Goal: Transaction & Acquisition: Obtain resource

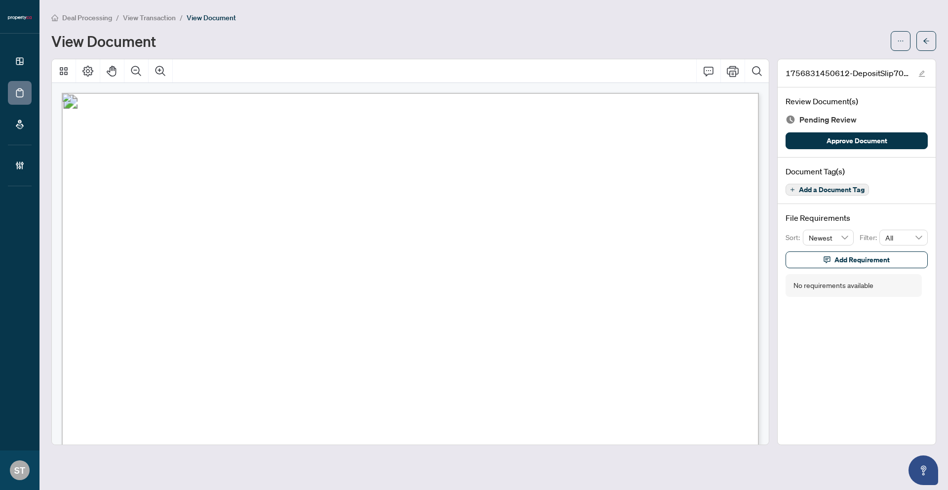
scroll to position [197, 0]
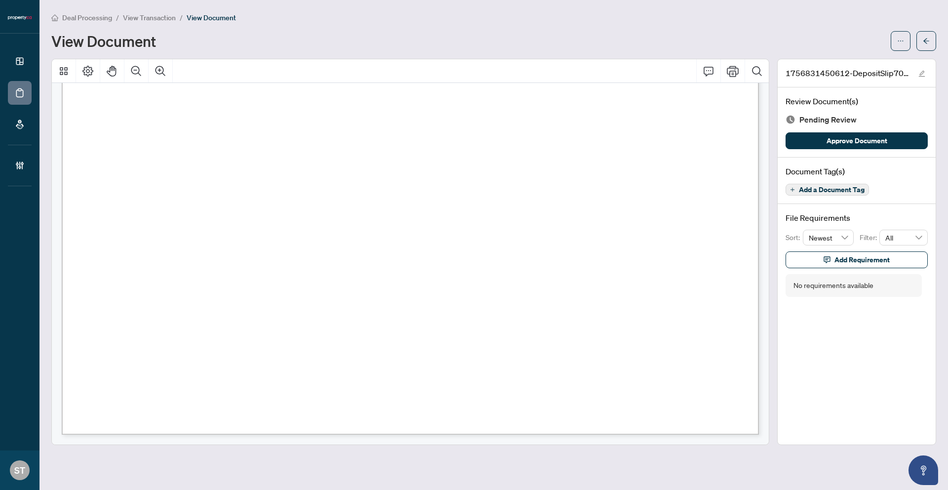
click at [88, 17] on span "Deal Processing" at bounding box center [87, 17] width 50 height 9
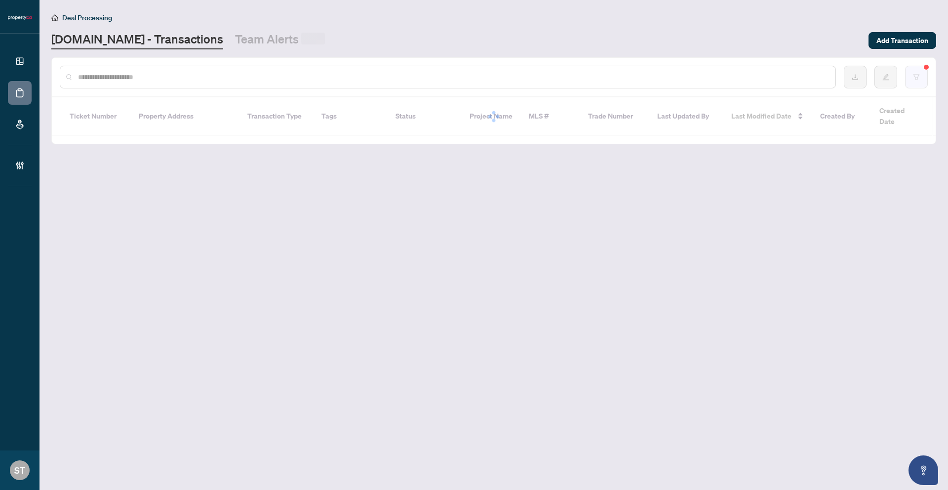
click at [917, 77] on icon "filter" at bounding box center [916, 76] width 6 height 5
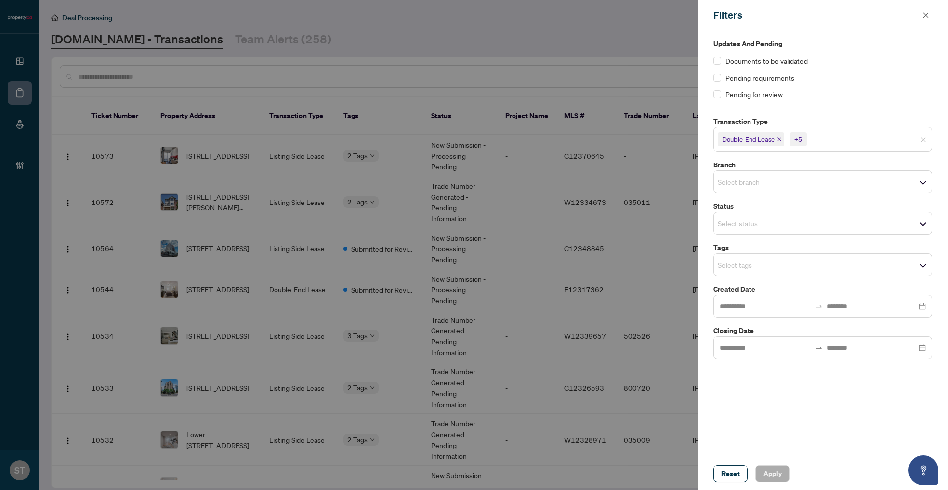
click at [837, 142] on input "search" at bounding box center [842, 139] width 69 height 12
click at [522, 45] on div at bounding box center [474, 245] width 948 height 490
drag, startPoint x: 930, startPoint y: 15, endPoint x: 910, endPoint y: 19, distance: 20.6
click at [930, 15] on button "button" at bounding box center [925, 15] width 13 height 12
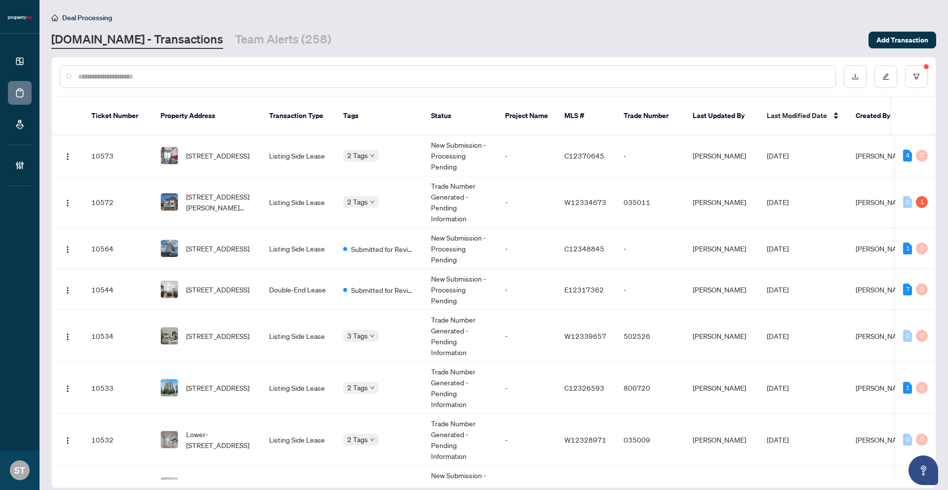
click at [231, 74] on input "text" at bounding box center [452, 76] width 749 height 11
paste input "*********"
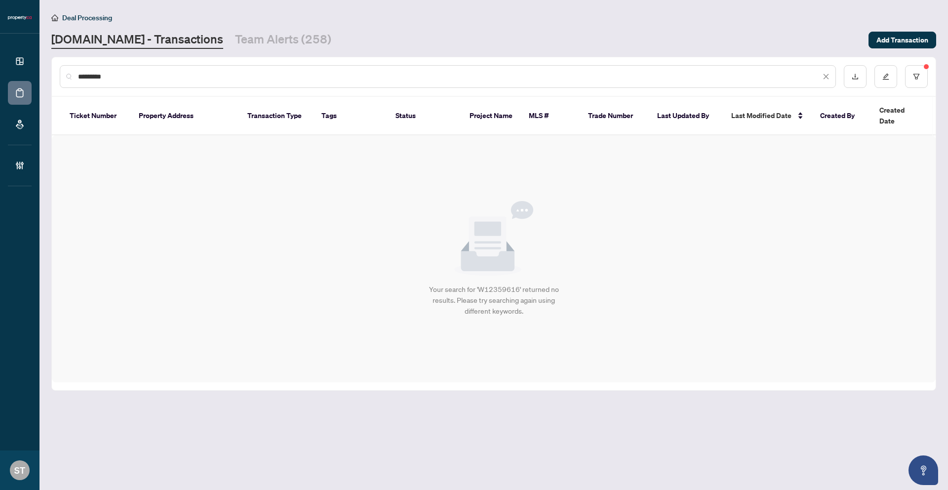
type input "*********"
click at [110, 75] on input "*********" at bounding box center [449, 76] width 742 height 11
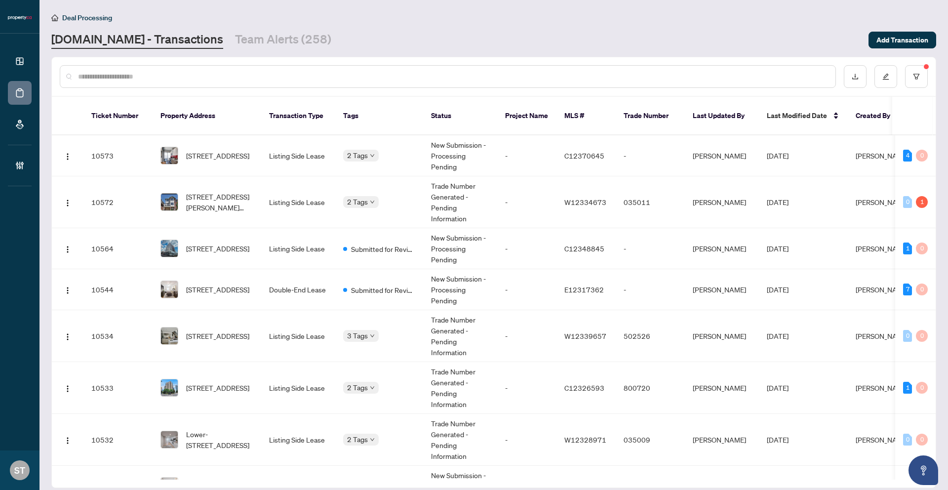
paste input "*********"
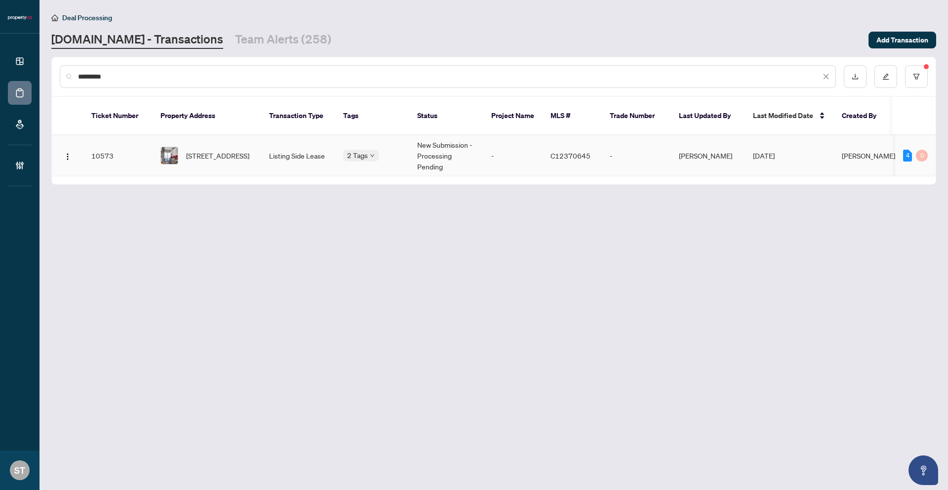
type input "*********"
click at [524, 141] on td "-" at bounding box center [512, 155] width 59 height 41
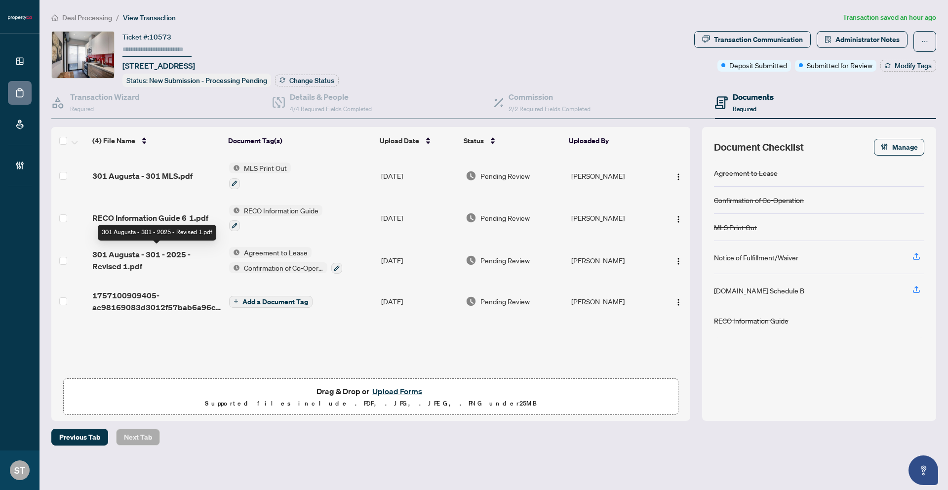
click at [163, 250] on span "301 Augusta - 301 - 2025 - Revised 1.pdf" at bounding box center [156, 260] width 129 height 24
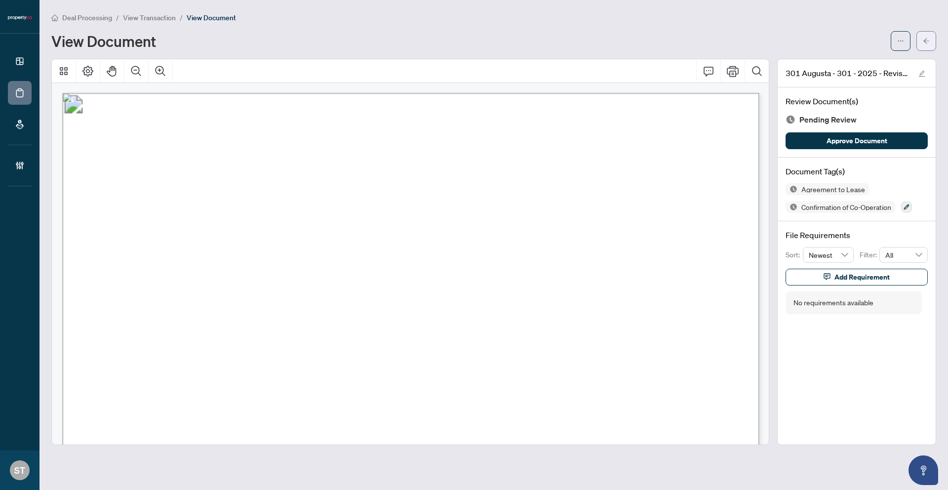
click at [923, 38] on icon "arrow-left" at bounding box center [925, 41] width 7 height 7
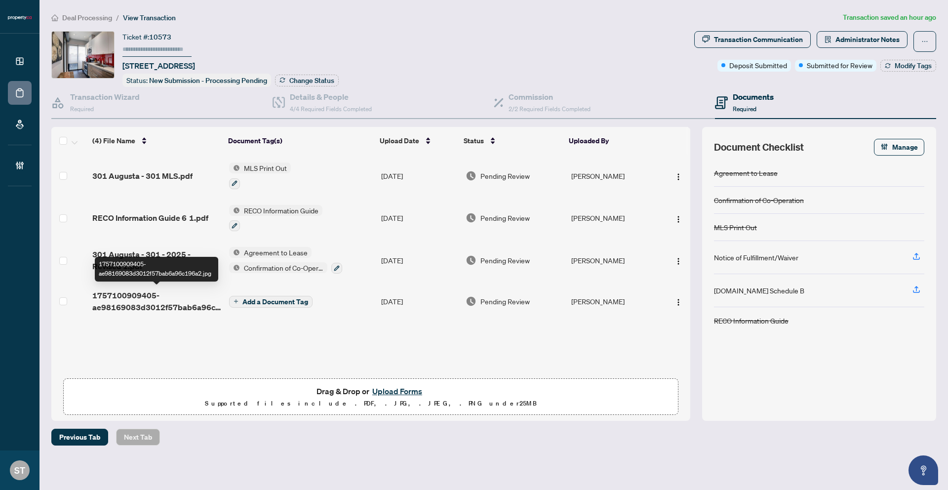
click at [178, 294] on span "1757100909405-ae98169083d3012f57bab6a96c196a2.jpg" at bounding box center [156, 301] width 129 height 24
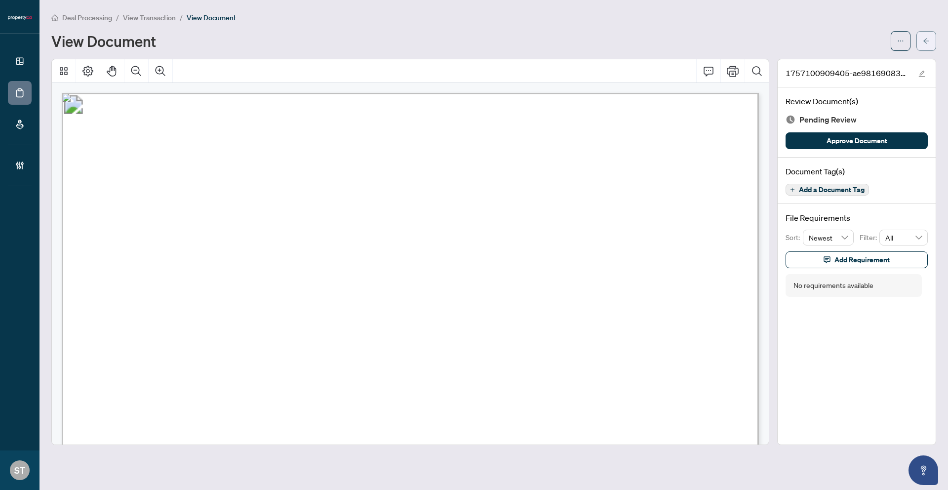
click at [920, 41] on button "button" at bounding box center [926, 41] width 20 height 20
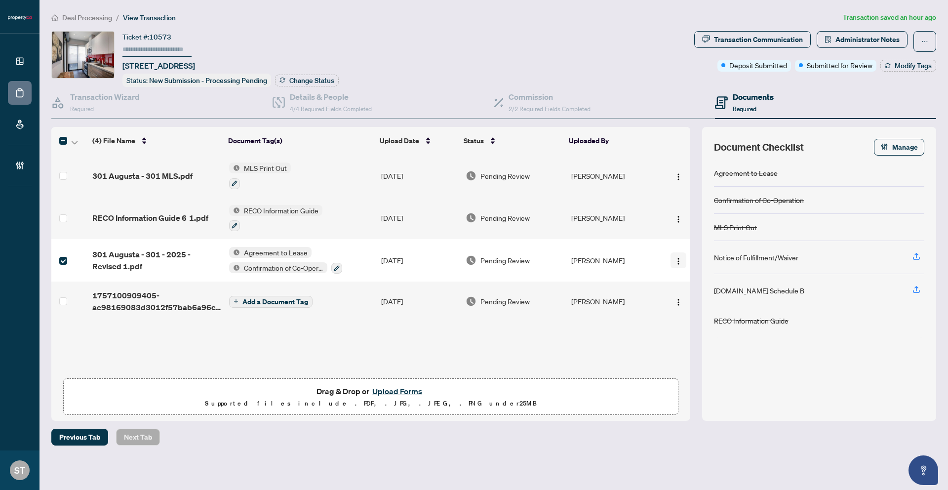
click at [666, 260] on div at bounding box center [675, 260] width 22 height 16
click at [674, 260] on img "button" at bounding box center [678, 261] width 8 height 8
click at [677, 308] on span "Download" at bounding box center [722, 309] width 94 height 11
click at [88, 16] on span "Deal Processing" at bounding box center [87, 17] width 50 height 9
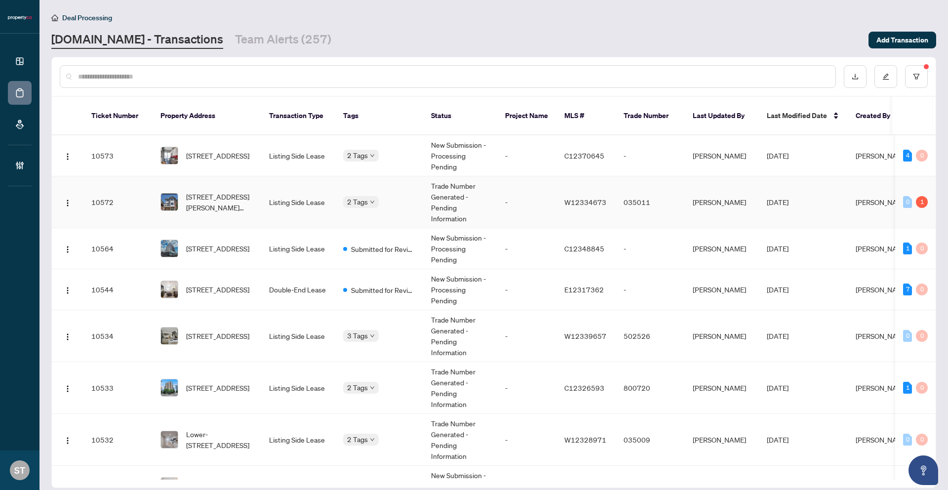
click at [669, 189] on td "035011" at bounding box center [649, 202] width 69 height 52
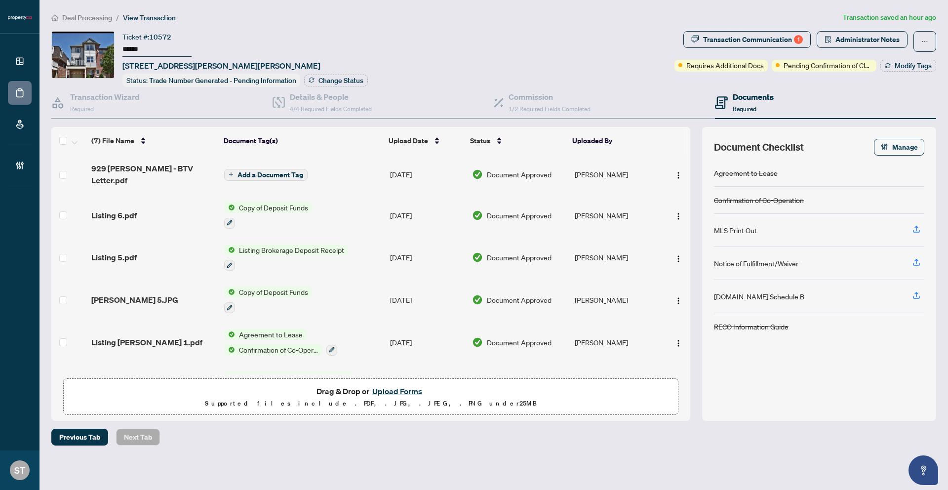
click at [347, 166] on td "Add a Document Tag" at bounding box center [303, 173] width 166 height 39
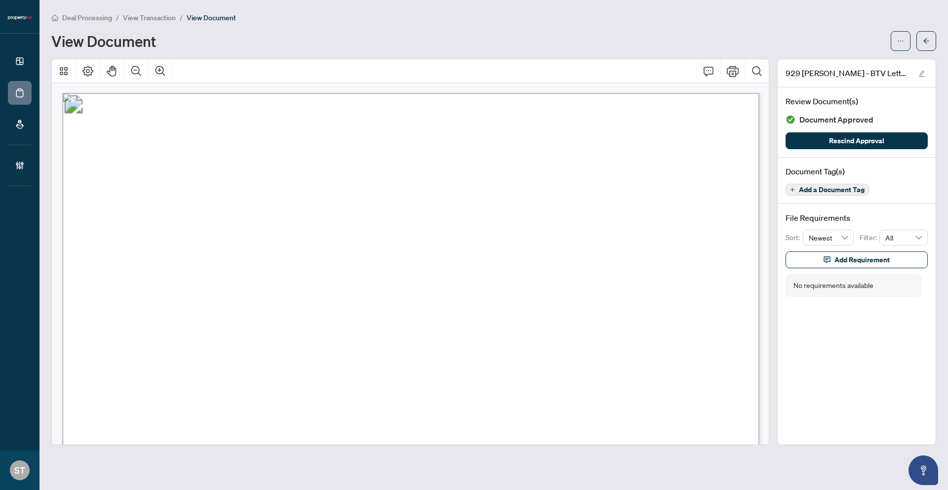
click at [141, 16] on span "View Transaction" at bounding box center [149, 17] width 53 height 9
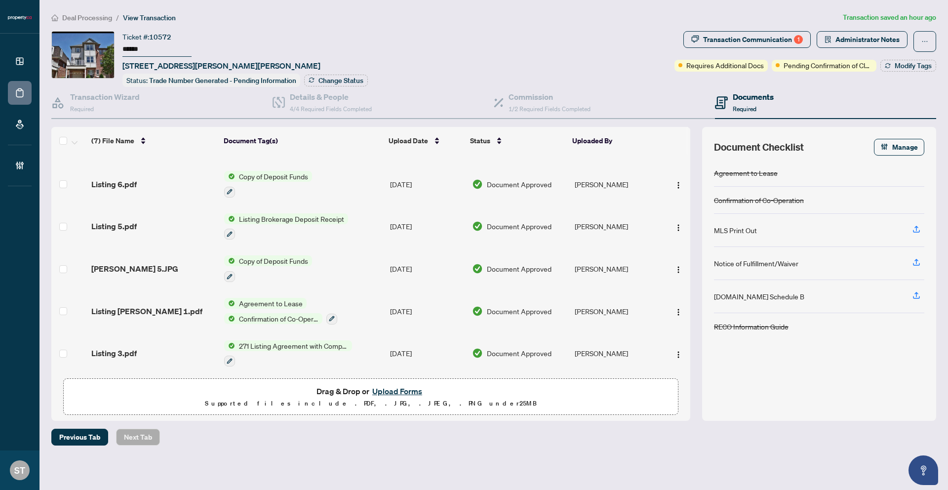
scroll to position [69, 0]
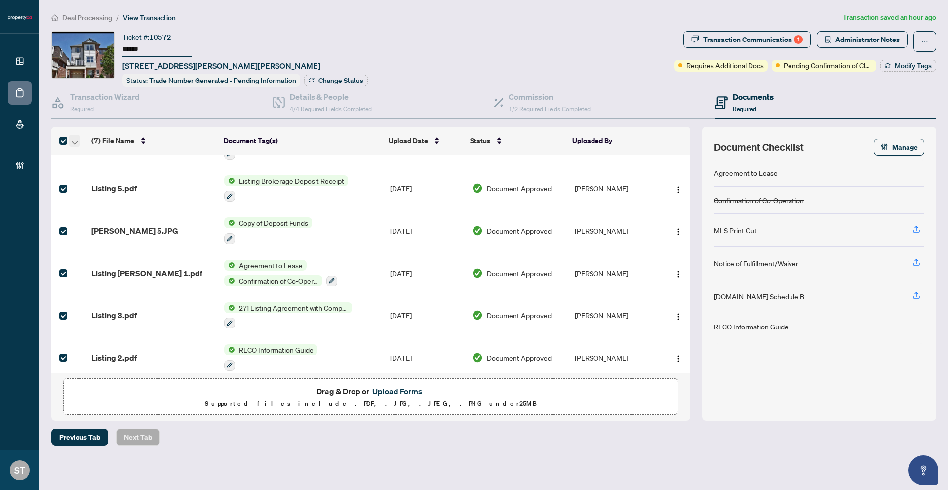
click at [76, 141] on icon "button" at bounding box center [75, 142] width 6 height 3
click at [96, 171] on span "Download Selected" at bounding box center [121, 172] width 88 height 11
click at [104, 96] on h4 "Transaction Wizard" at bounding box center [105, 97] width 70 height 12
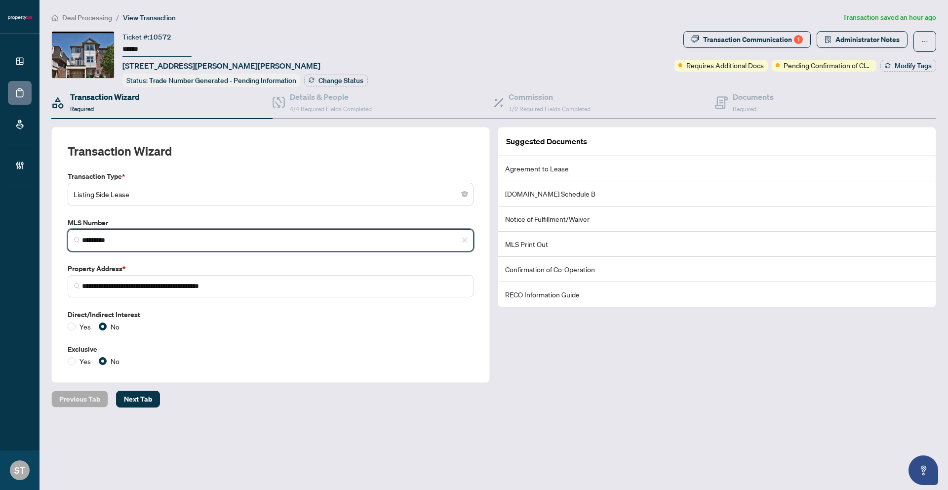
click at [112, 238] on input "*********" at bounding box center [274, 240] width 385 height 10
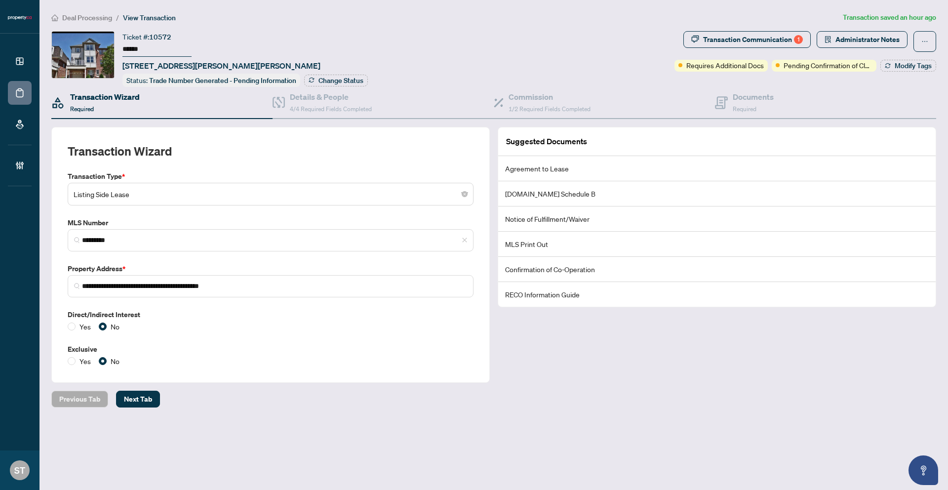
click at [91, 16] on span "Deal Processing" at bounding box center [87, 17] width 50 height 9
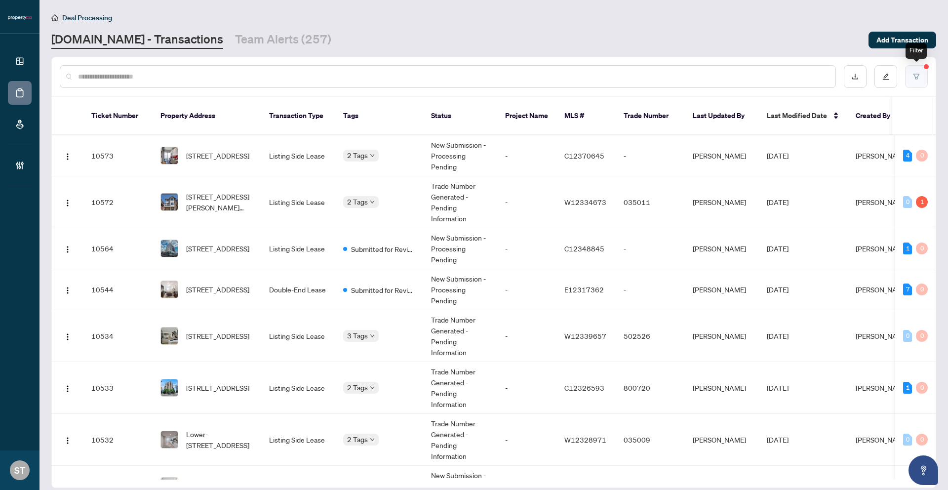
click at [914, 81] on button "button" at bounding box center [916, 76] width 23 height 23
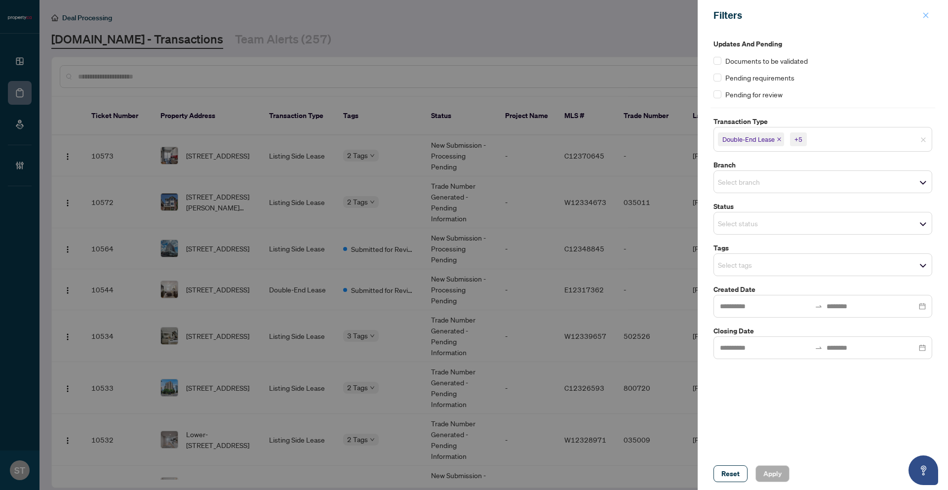
click at [922, 18] on icon "close" at bounding box center [925, 15] width 7 height 7
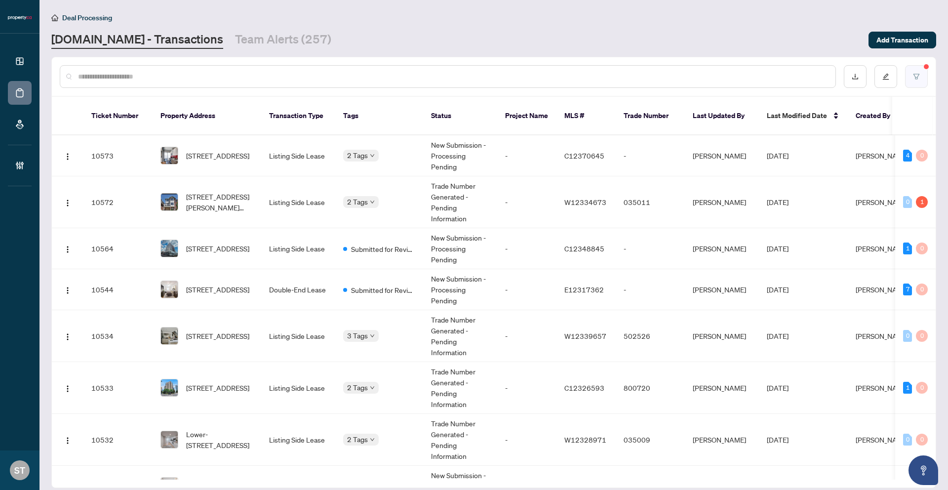
click at [917, 73] on icon "filter" at bounding box center [916, 76] width 7 height 7
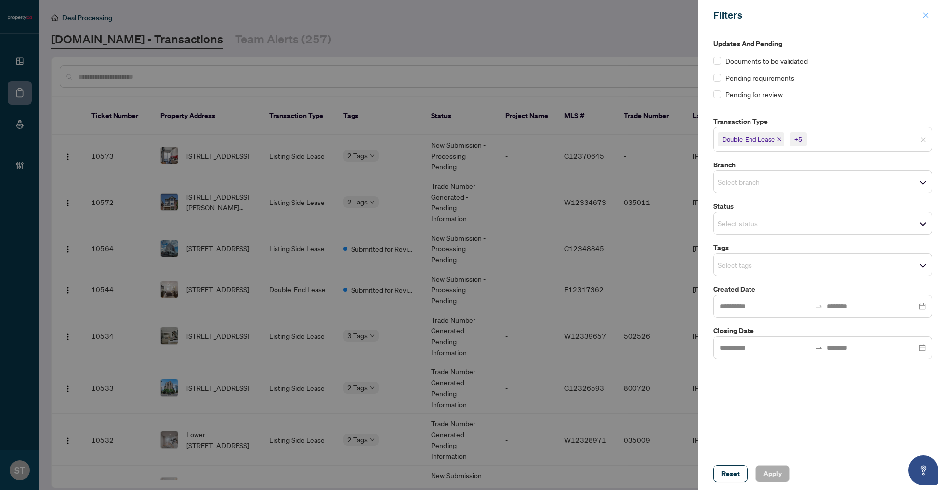
click at [928, 12] on icon "close" at bounding box center [925, 15] width 7 height 7
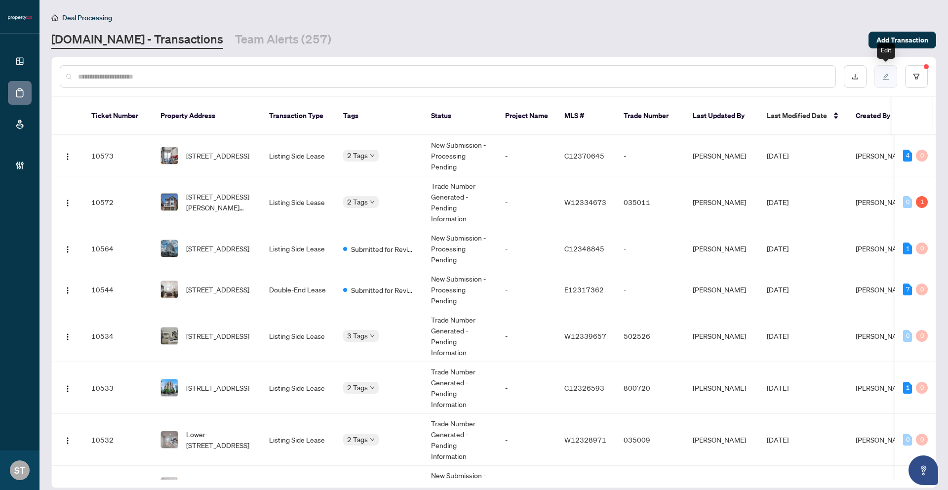
click at [882, 77] on icon "edit" at bounding box center [885, 76] width 7 height 7
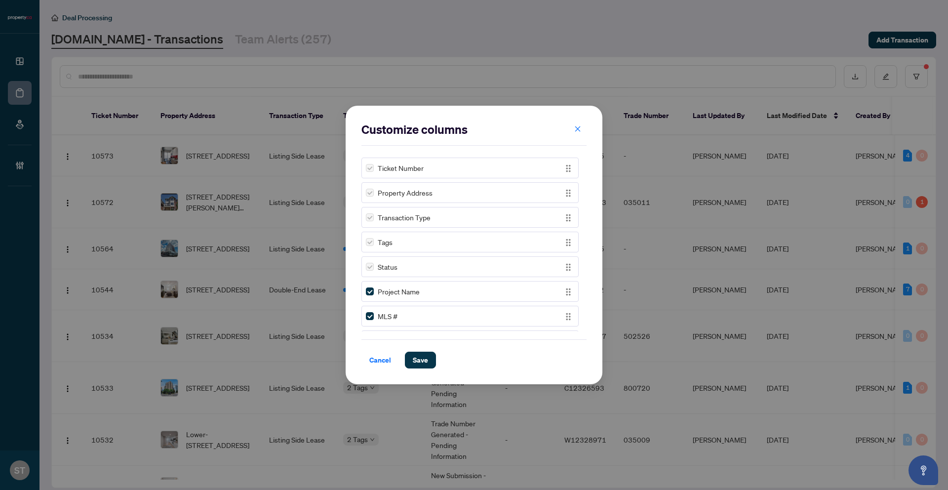
click at [368, 167] on label at bounding box center [370, 167] width 8 height 11
click at [369, 167] on label at bounding box center [370, 167] width 8 height 11
click at [563, 173] on img "button" at bounding box center [568, 171] width 11 height 11
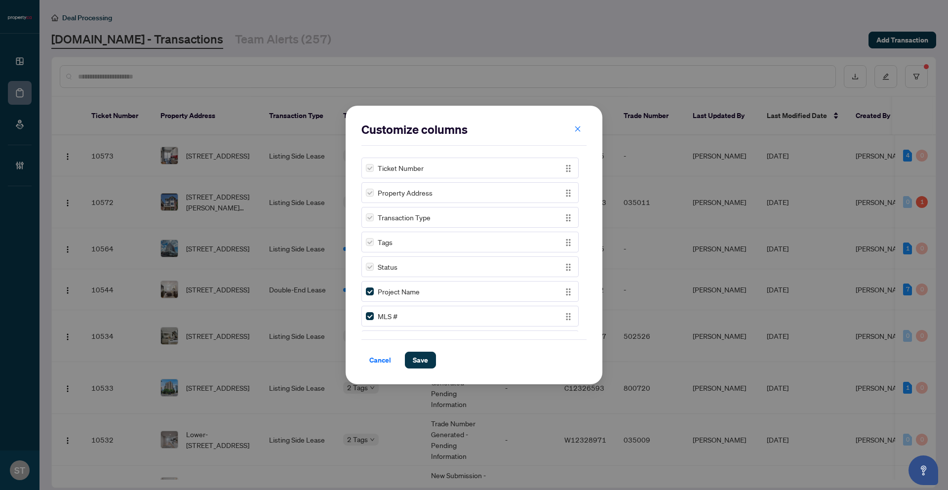
click at [367, 166] on label at bounding box center [370, 167] width 8 height 11
drag, startPoint x: 565, startPoint y: 189, endPoint x: 562, endPoint y: 169, distance: 19.5
click at [563, 169] on img "button" at bounding box center [568, 169] width 11 height 11
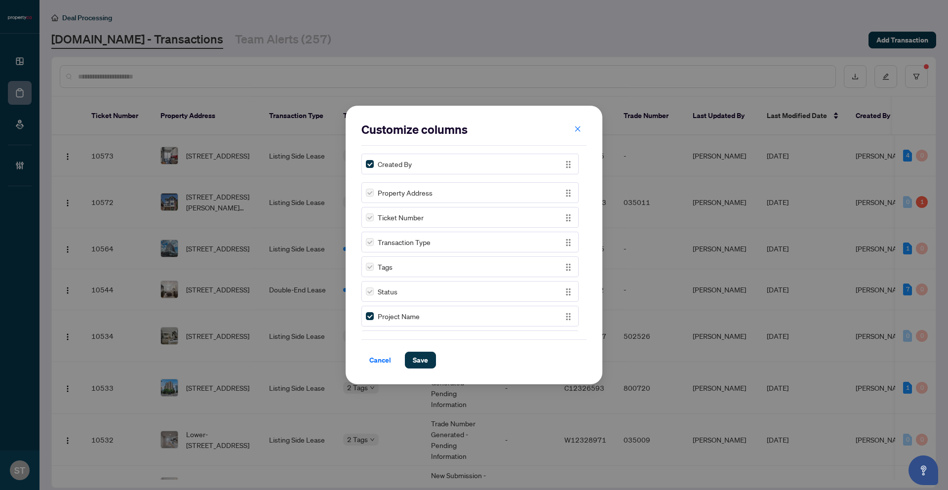
drag, startPoint x: 564, startPoint y: 263, endPoint x: 557, endPoint y: 158, distance: 104.4
click at [557, 158] on div "Created By" at bounding box center [469, 164] width 217 height 21
click at [419, 361] on span "Save" at bounding box center [420, 360] width 15 height 16
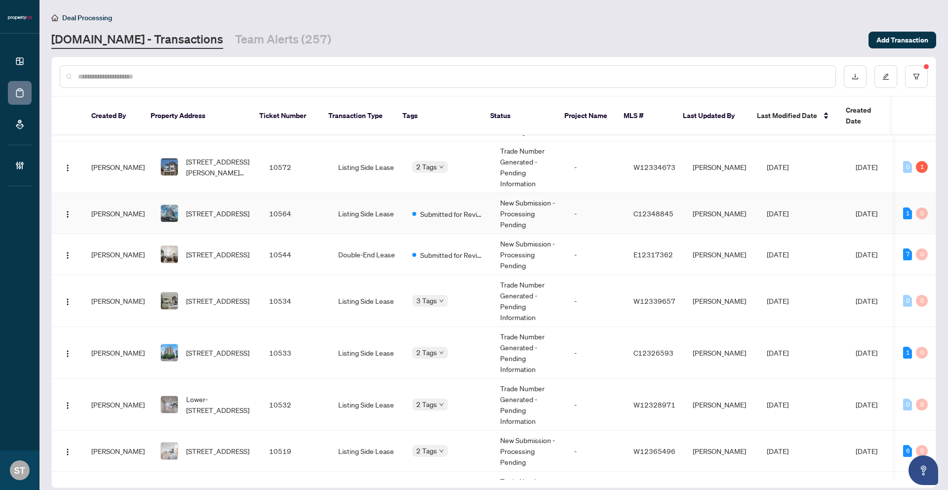
scroll to position [36, 0]
click at [566, 207] on td "-" at bounding box center [595, 212] width 59 height 41
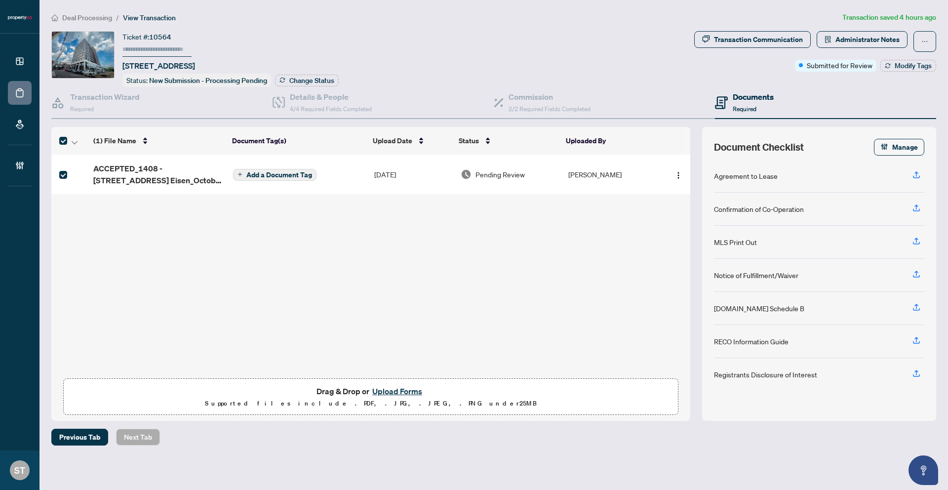
click at [79, 141] on button "button" at bounding box center [74, 141] width 11 height 12
click at [83, 176] on span "Download Selected" at bounding box center [121, 172] width 88 height 11
click at [93, 19] on span "Deal Processing" at bounding box center [87, 17] width 50 height 9
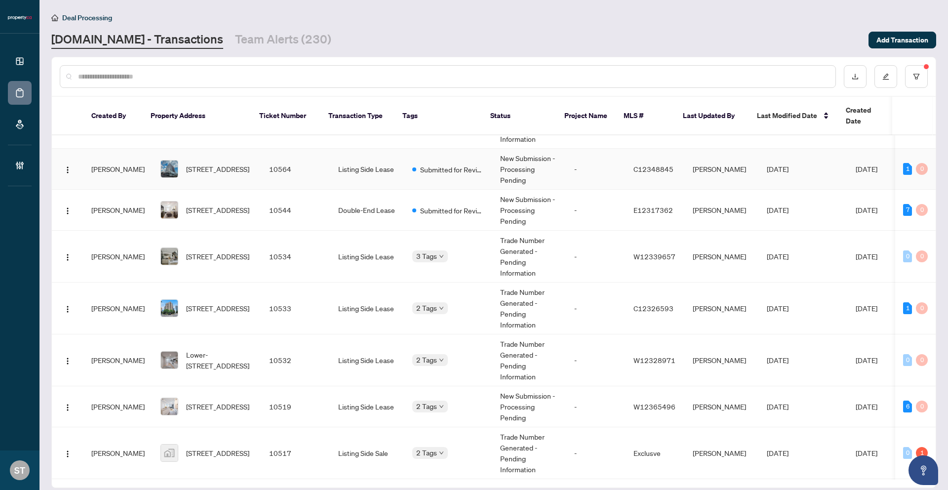
scroll to position [81, 0]
click at [582, 205] on td "-" at bounding box center [595, 208] width 59 height 41
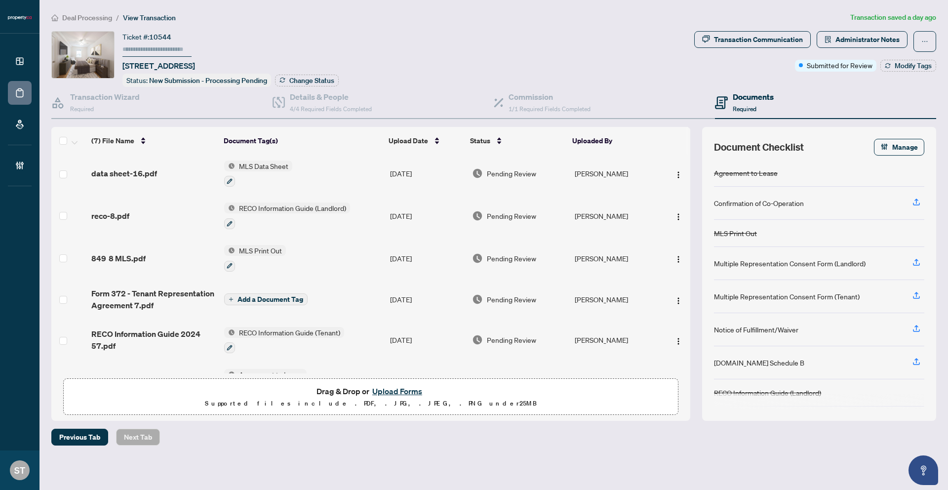
scroll to position [77, 0]
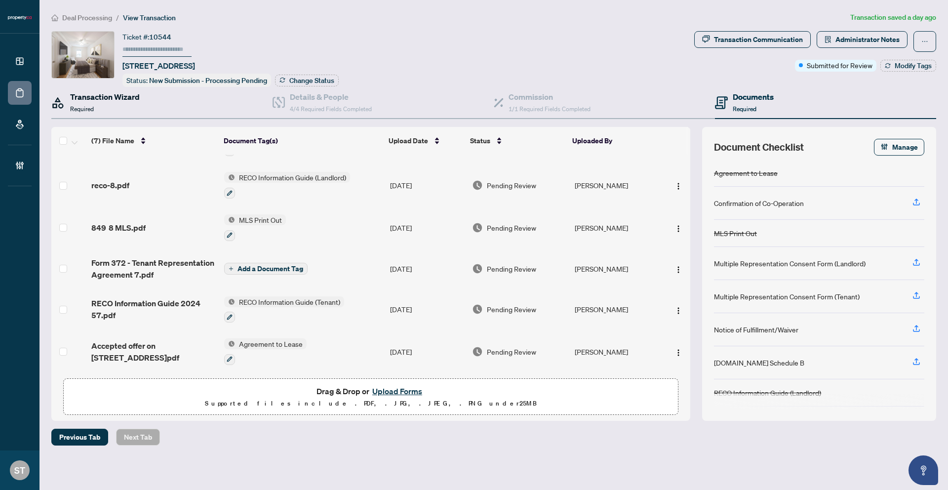
click at [97, 105] on div "Transaction Wizard Required" at bounding box center [105, 102] width 70 height 23
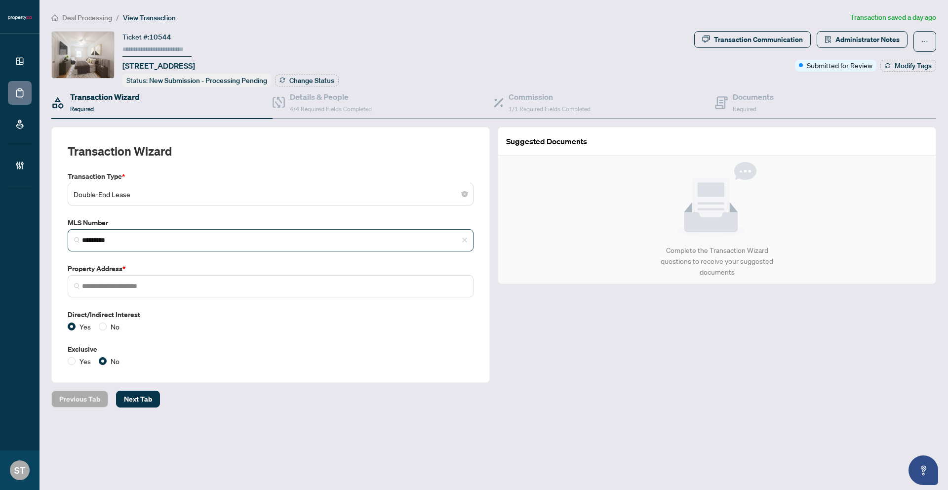
type input "**********"
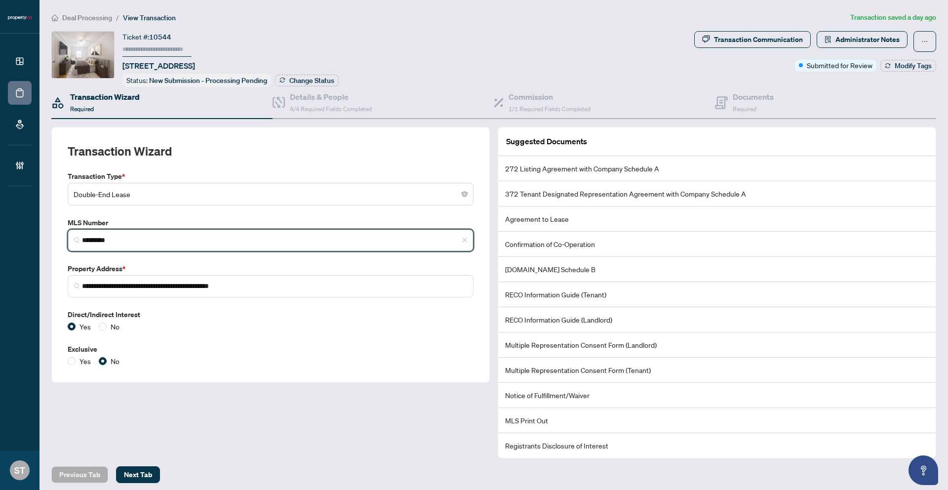
click at [105, 240] on input "*********" at bounding box center [274, 240] width 385 height 10
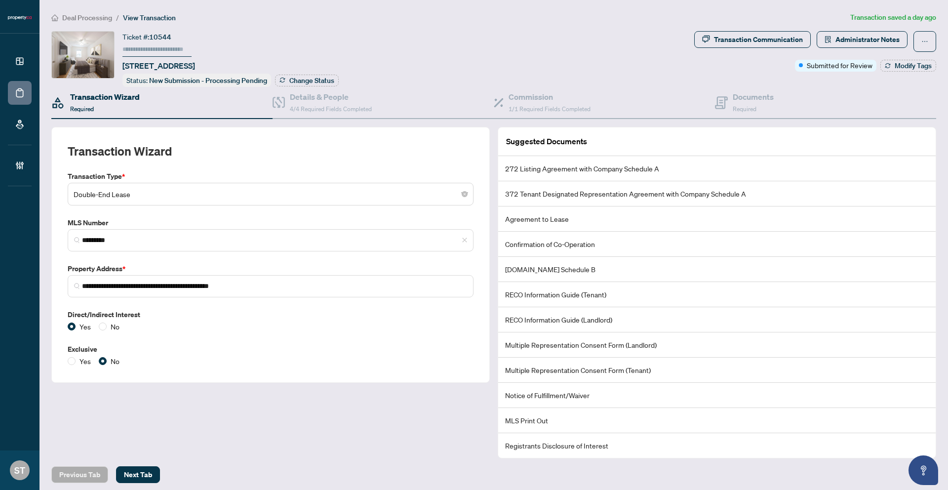
click at [95, 15] on span "Deal Processing" at bounding box center [87, 17] width 50 height 9
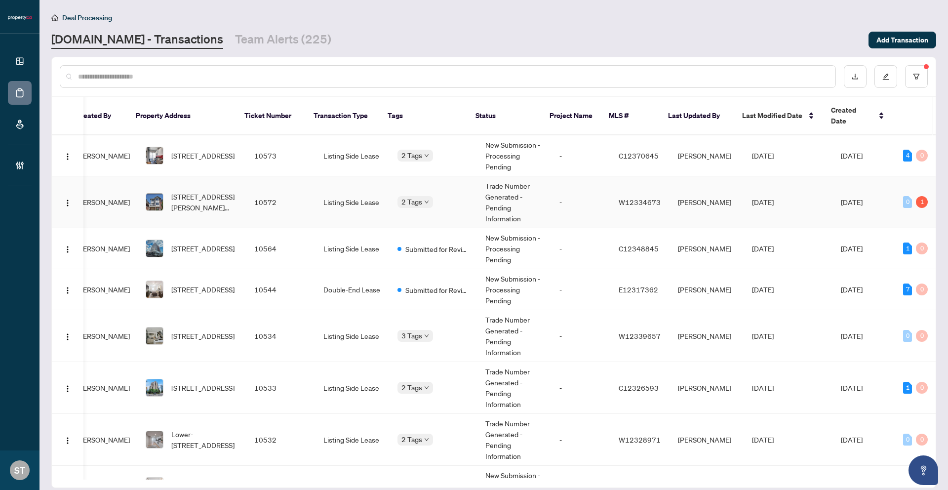
scroll to position [0, 14]
click at [883, 112] on div "Created Date" at bounding box center [858, 116] width 53 height 22
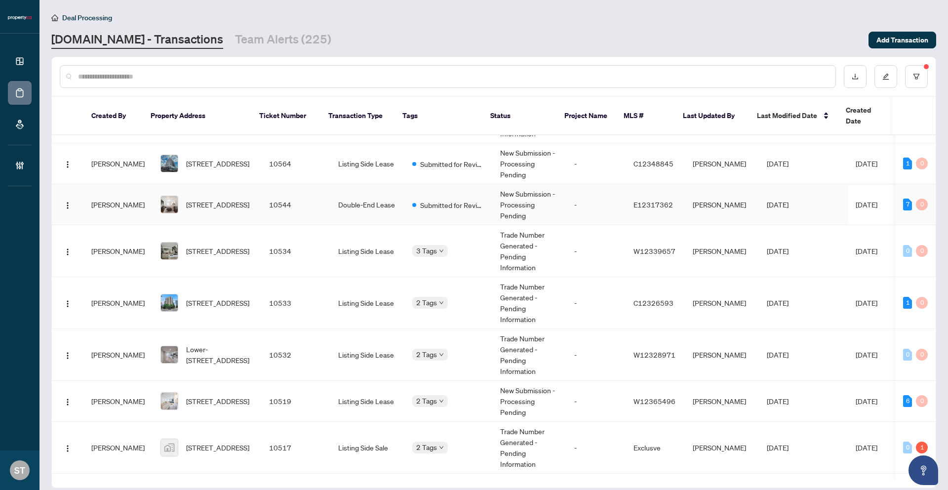
scroll to position [84, 0]
copy span "W12339657"
drag, startPoint x: 663, startPoint y: 241, endPoint x: 626, endPoint y: 240, distance: 36.5
click at [633, 247] on span "W12339657" at bounding box center [654, 251] width 42 height 9
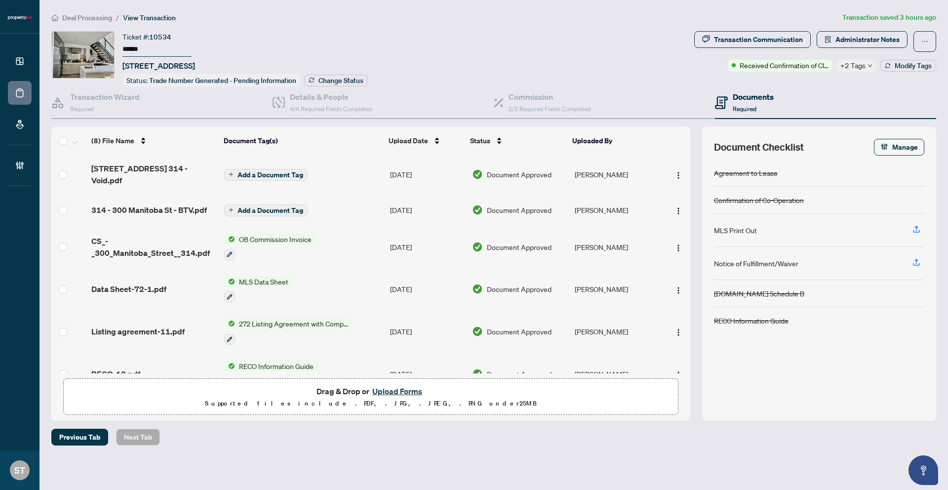
click at [97, 20] on span "Deal Processing" at bounding box center [87, 17] width 50 height 9
